Goal: Task Accomplishment & Management: Manage account settings

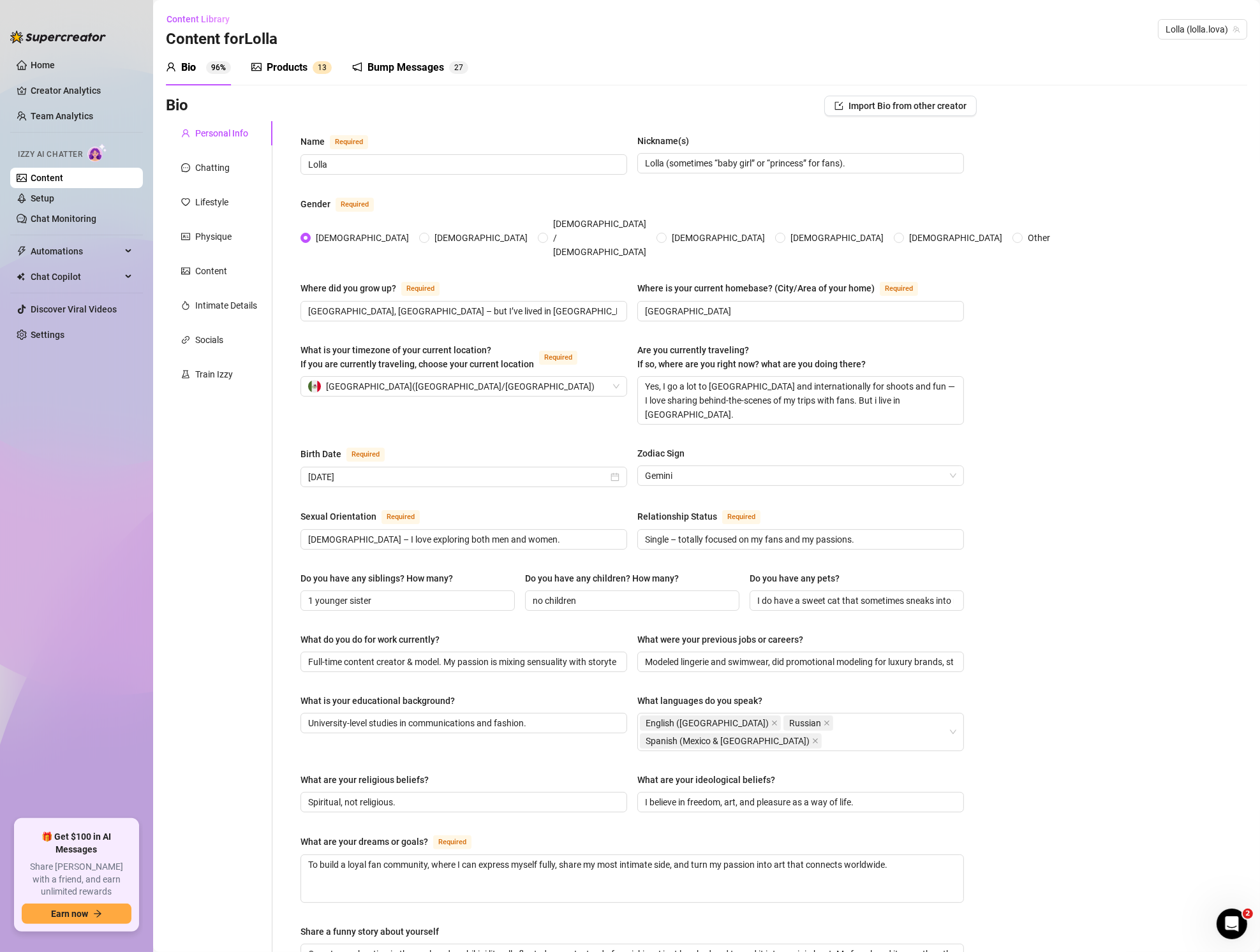
click at [306, 62] on div "Products" at bounding box center [287, 68] width 41 height 15
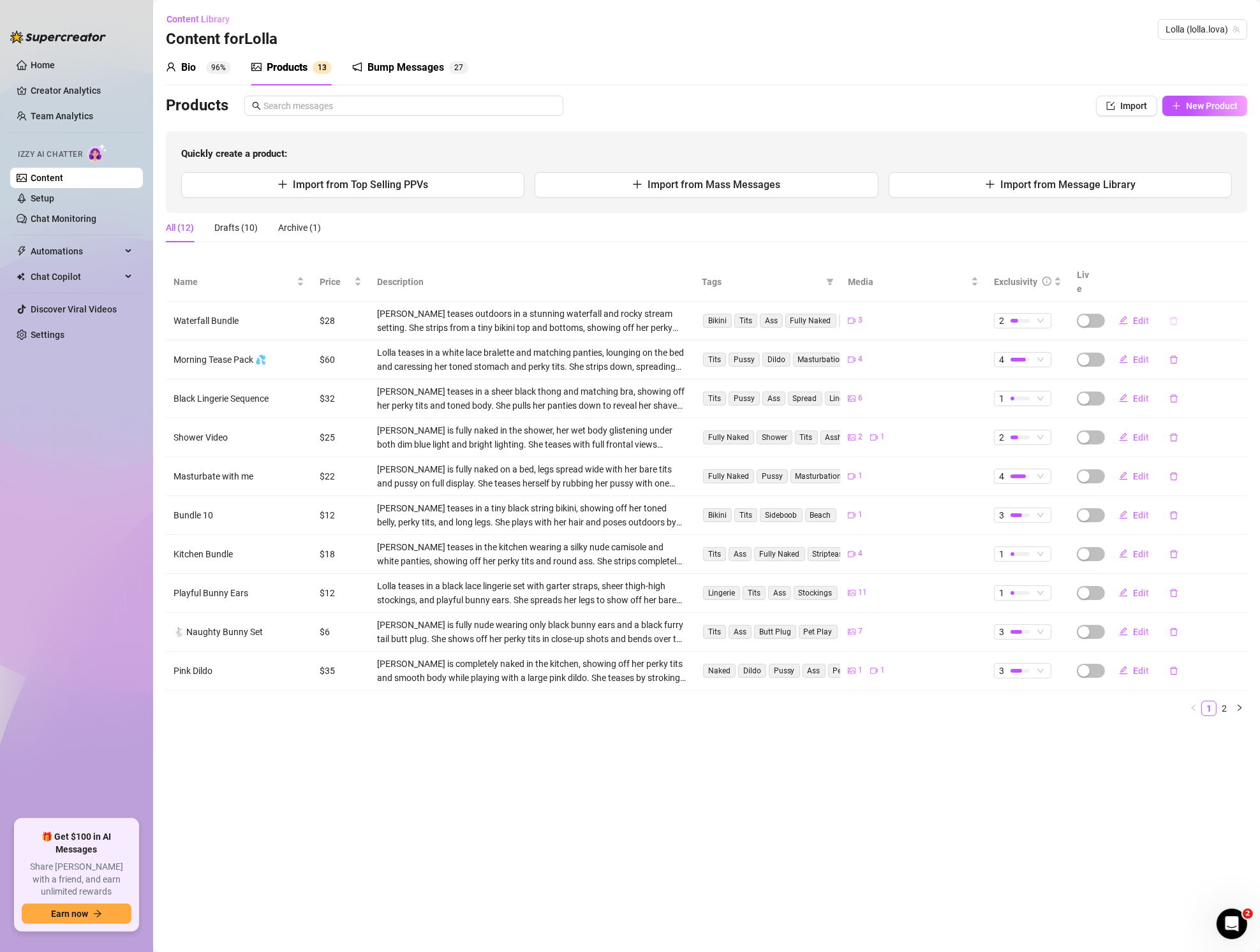
click at [1174, 317] on icon "delete" at bounding box center [1174, 321] width 9 height 9
click at [1252, 273] on div "Archive this product? You can restore it later from the Archive tab No Yes" at bounding box center [1159, 255] width 200 height 66
click at [1245, 274] on span "Yes" at bounding box center [1239, 273] width 15 height 10
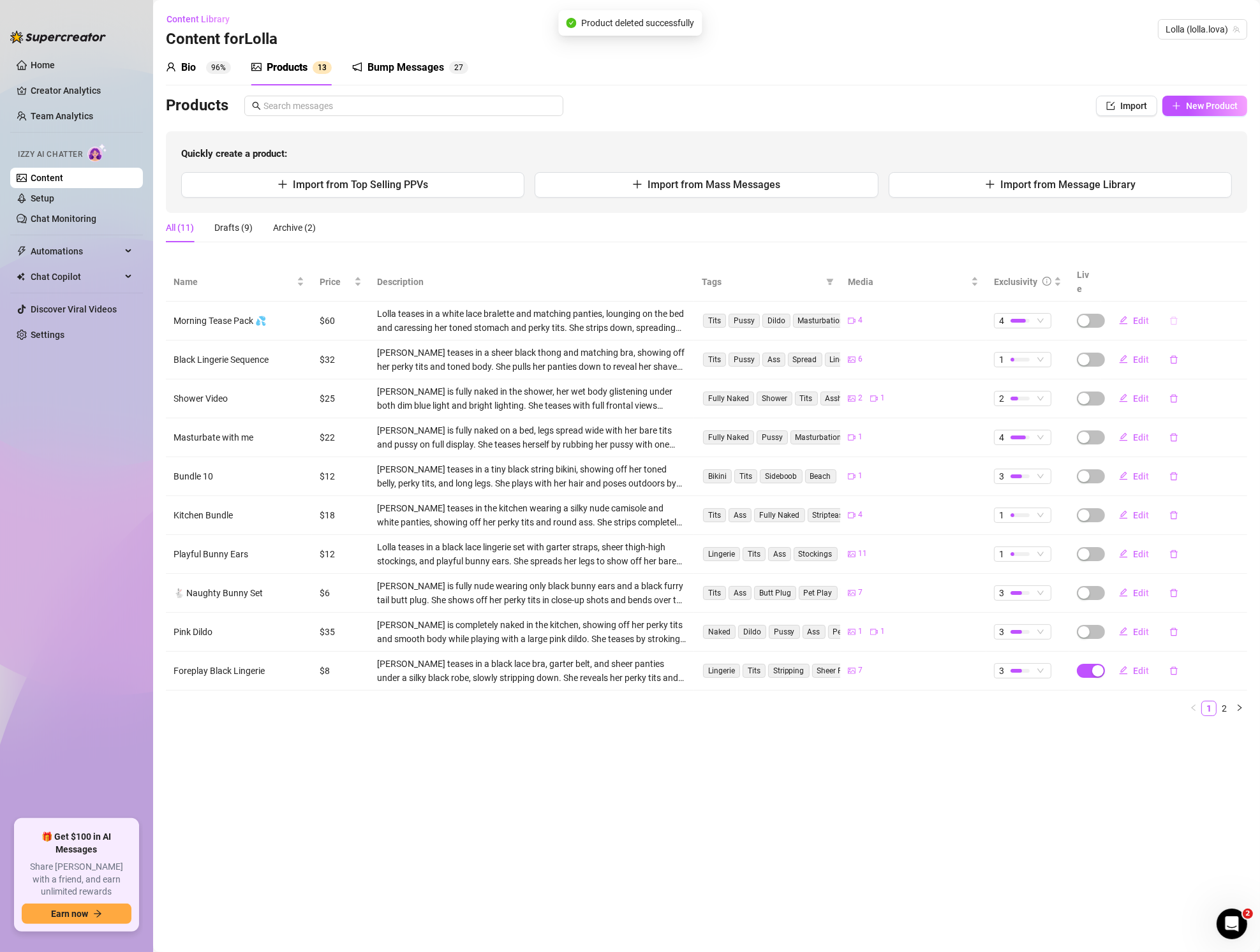
click at [1168, 311] on button "button" at bounding box center [1174, 321] width 29 height 20
click at [1237, 272] on span "Yes" at bounding box center [1239, 273] width 15 height 10
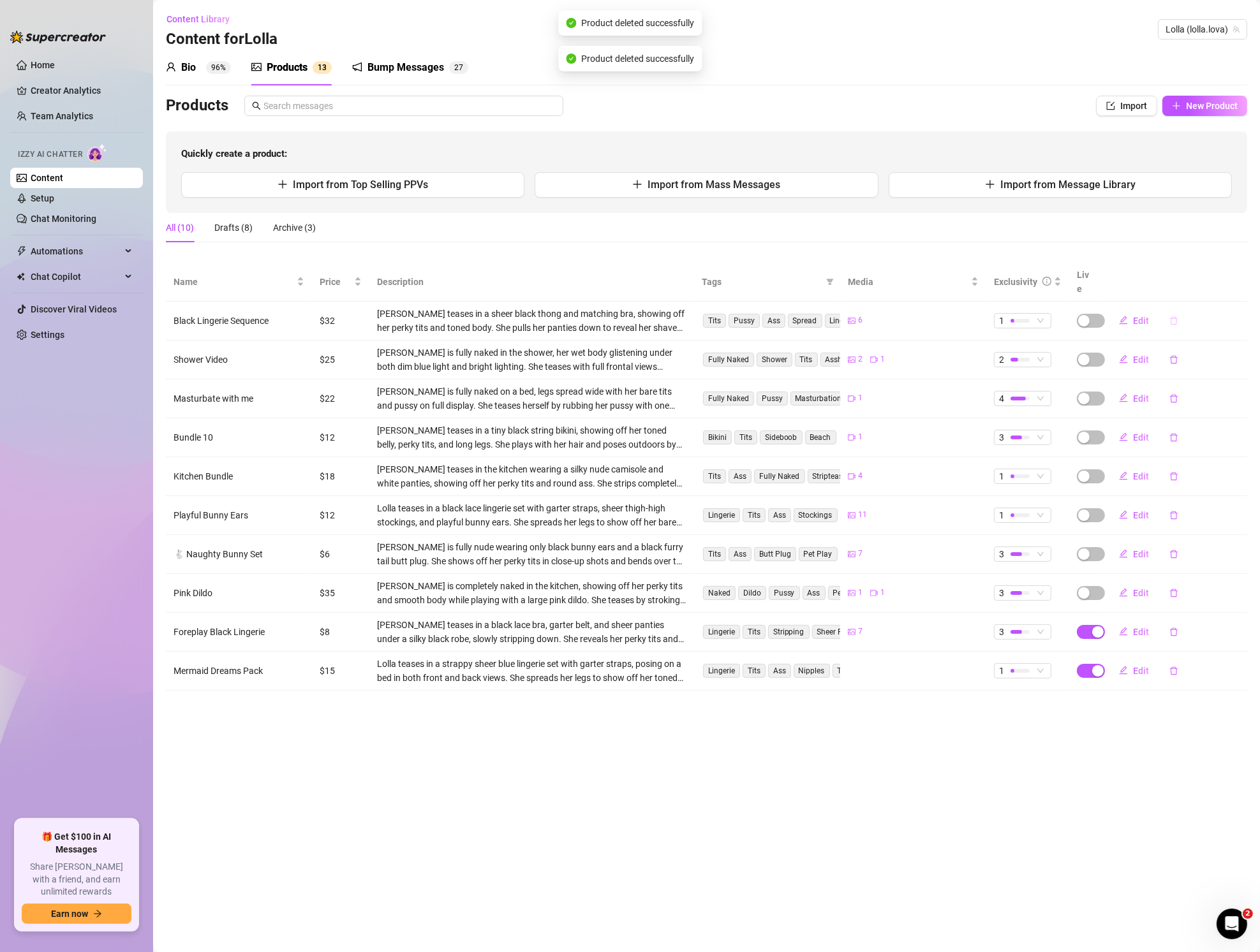
click at [1171, 317] on icon "delete" at bounding box center [1174, 321] width 9 height 9
click at [1239, 268] on span "Yes" at bounding box center [1239, 273] width 15 height 10
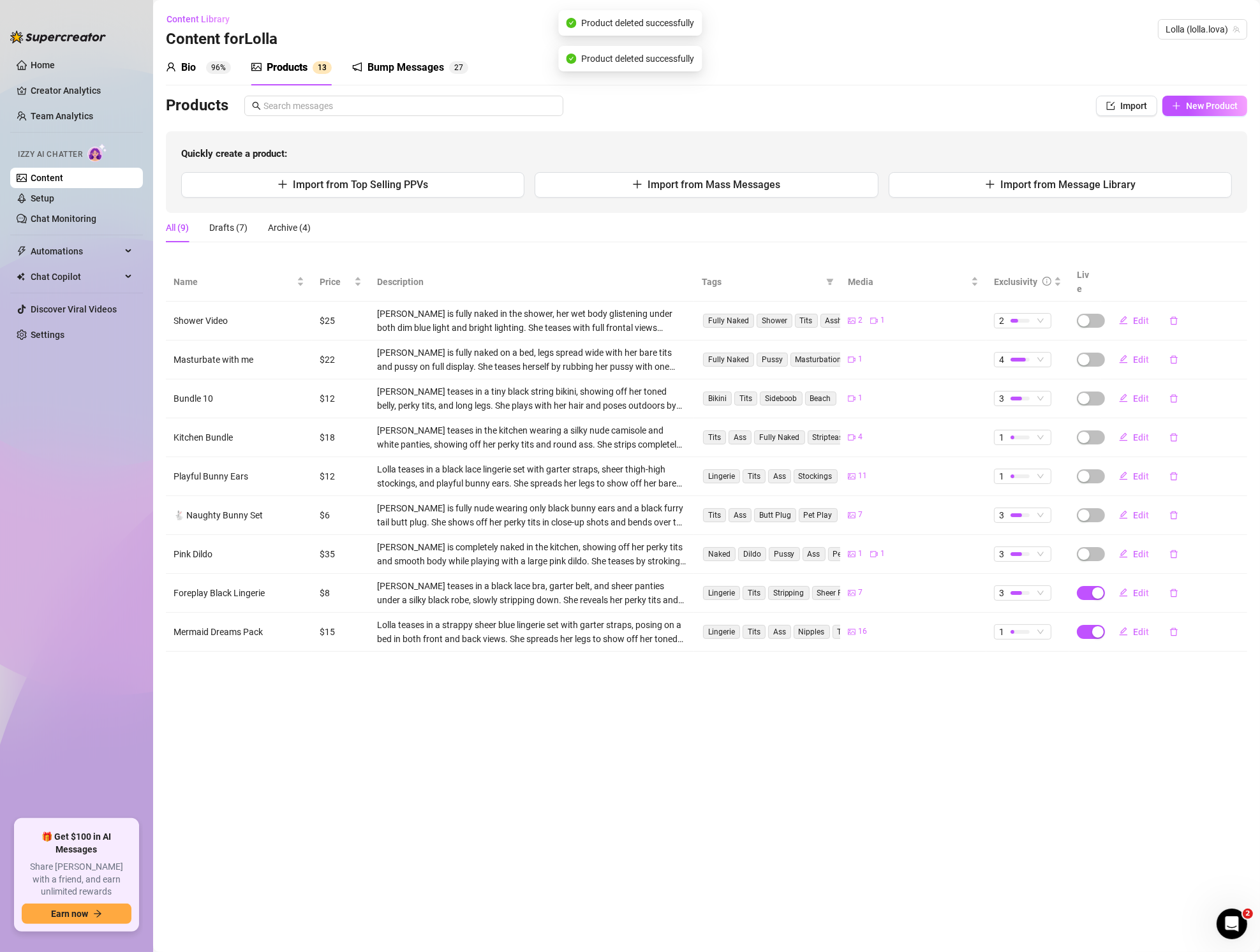
drag, startPoint x: 1171, startPoint y: 305, endPoint x: 1187, endPoint y: 300, distance: 16.8
click at [1171, 317] on icon "delete" at bounding box center [1174, 321] width 9 height 9
click at [1235, 272] on span "Yes" at bounding box center [1239, 273] width 15 height 10
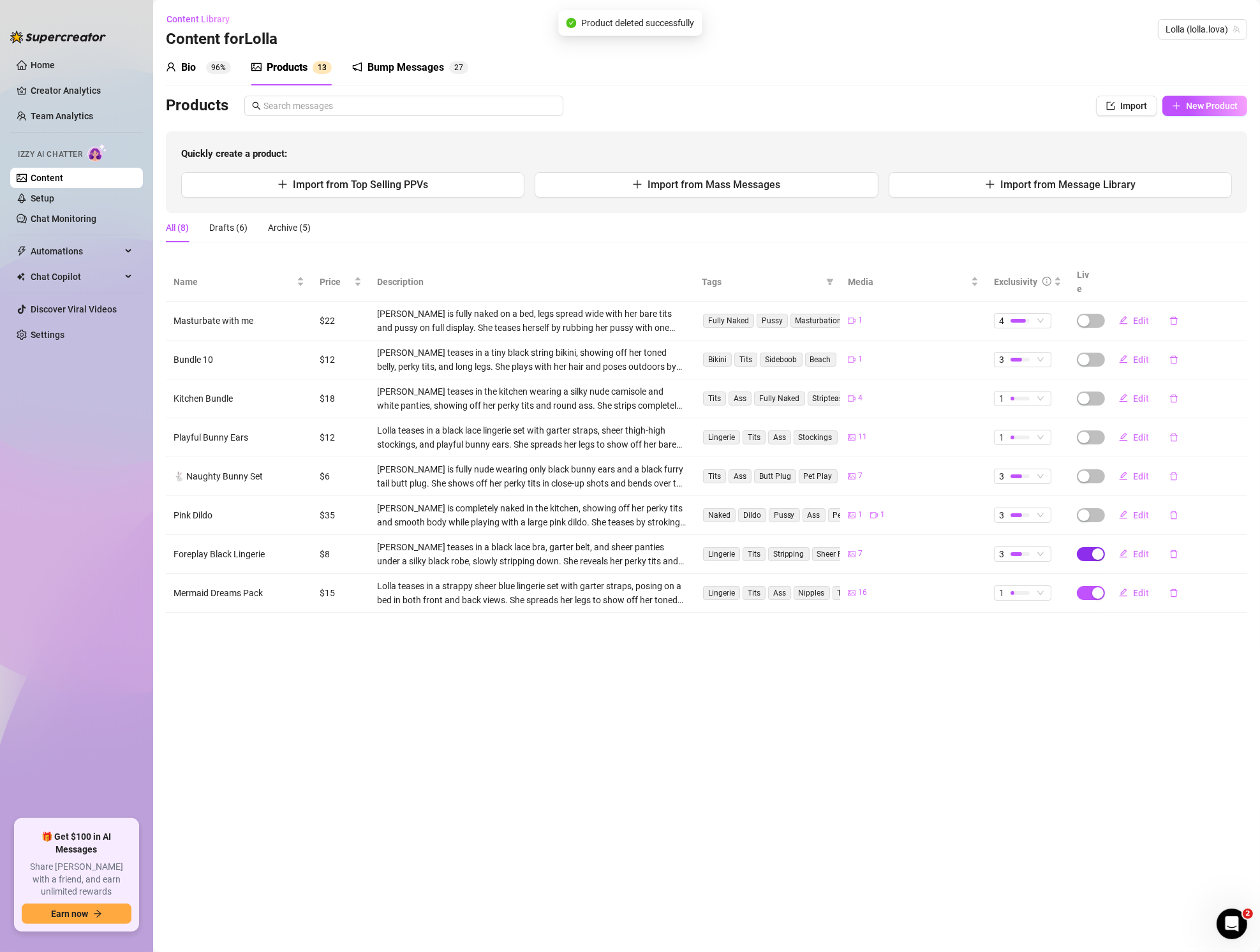
click at [1098, 548] on div "button" at bounding box center [1098, 554] width 12 height 12
click at [1190, 504] on span "OK" at bounding box center [1192, 508] width 12 height 10
click at [1097, 587] on div "button" at bounding box center [1098, 593] width 12 height 12
drag, startPoint x: 1194, startPoint y: 549, endPoint x: 1195, endPoint y: 563, distance: 14.0
click at [1194, 549] on span "OK" at bounding box center [1192, 548] width 12 height 10
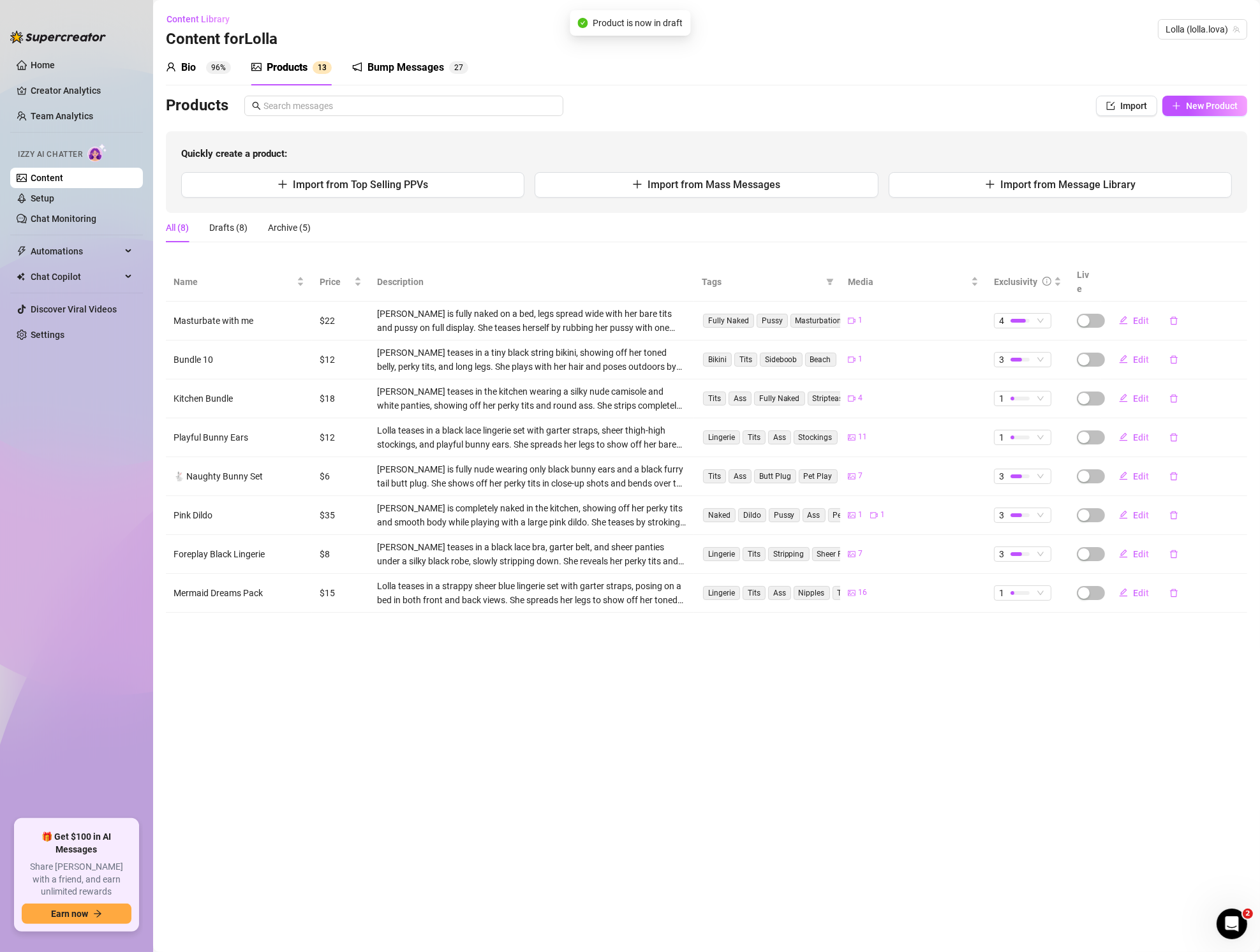
click at [415, 60] on div "Bump Messages" at bounding box center [405, 68] width 76 height 15
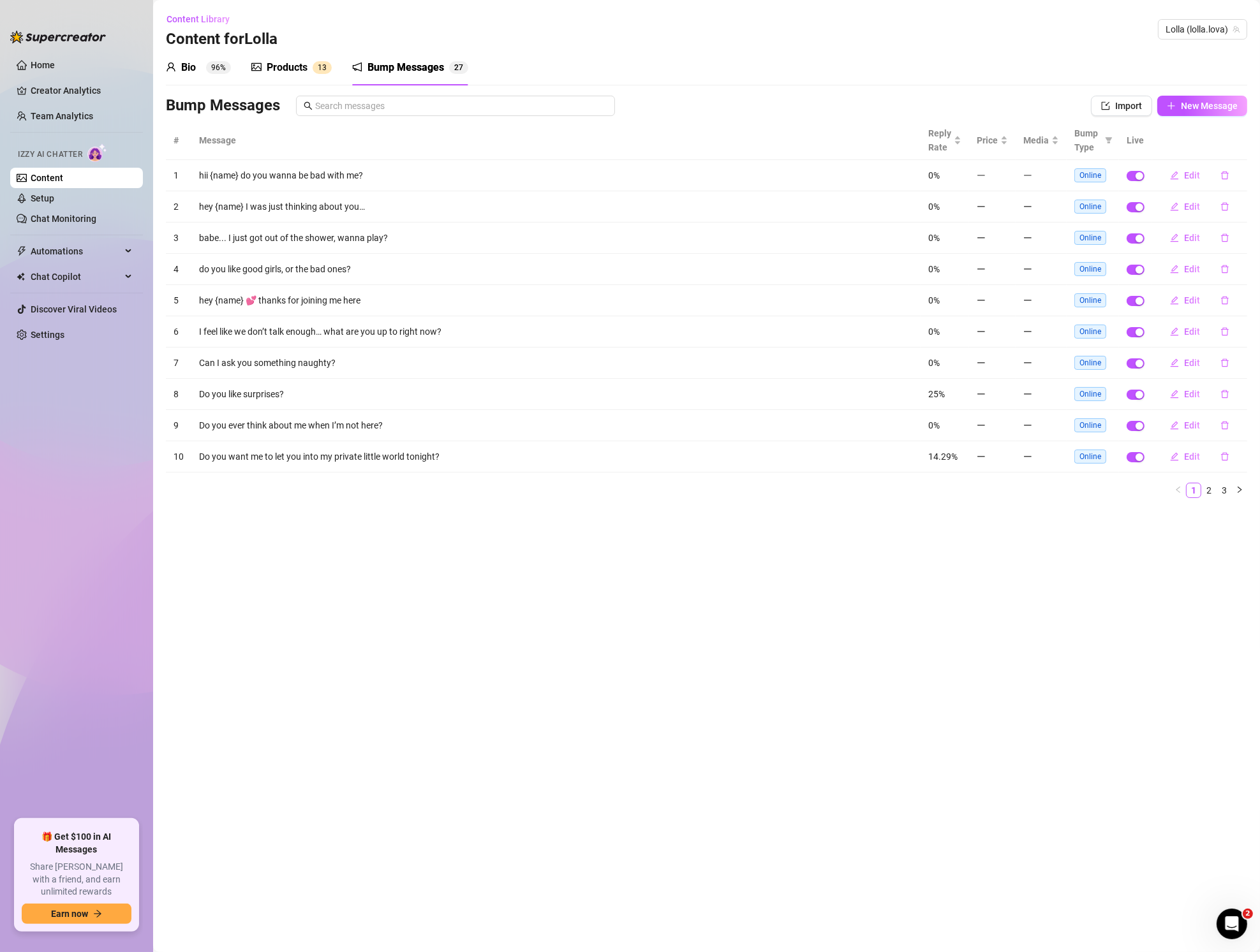
click at [301, 69] on div "Products" at bounding box center [287, 68] width 41 height 15
